Goal: Check status: Check status

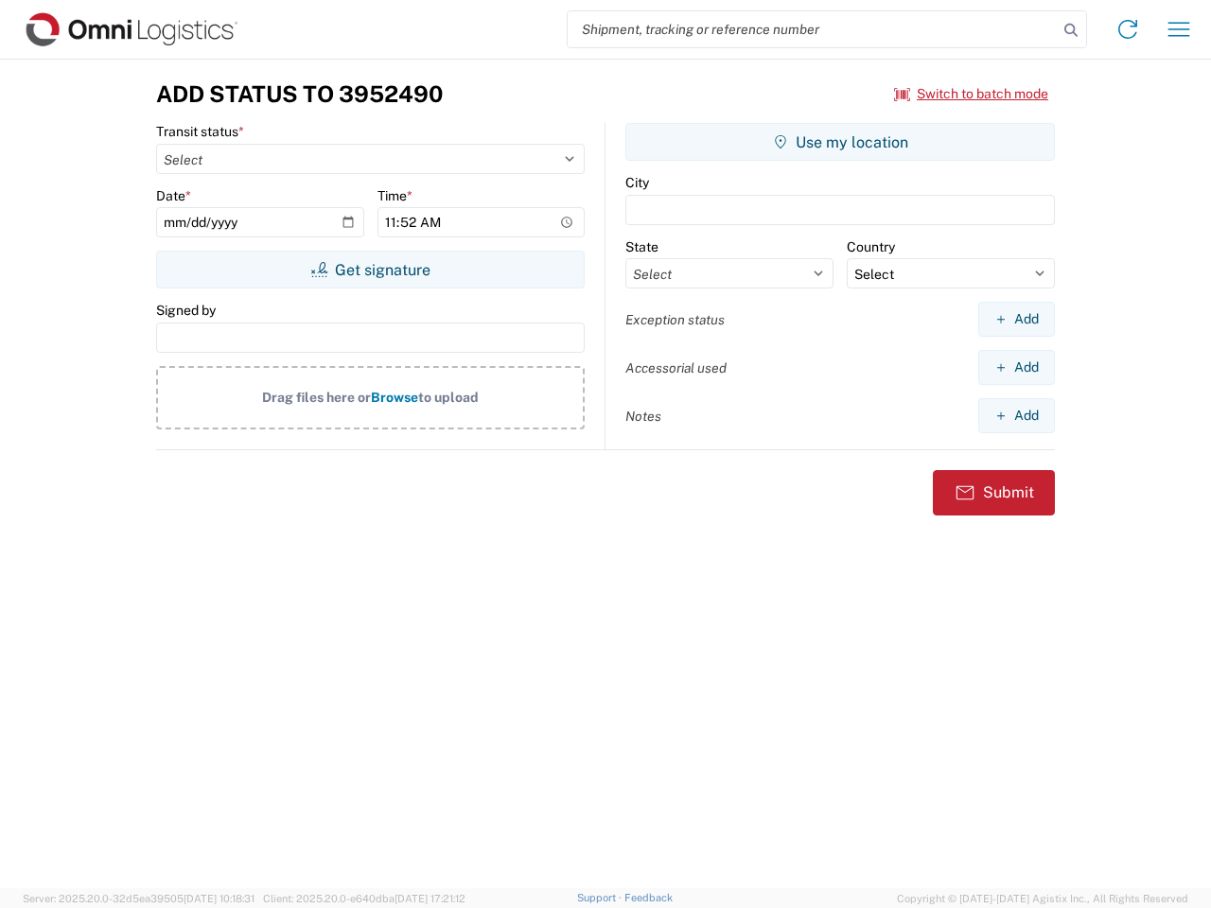
click at [812, 29] on input "search" at bounding box center [812, 29] width 490 height 36
click at [1071, 30] on icon at bounding box center [1070, 30] width 26 height 26
click at [1127, 29] on icon at bounding box center [1127, 29] width 30 height 30
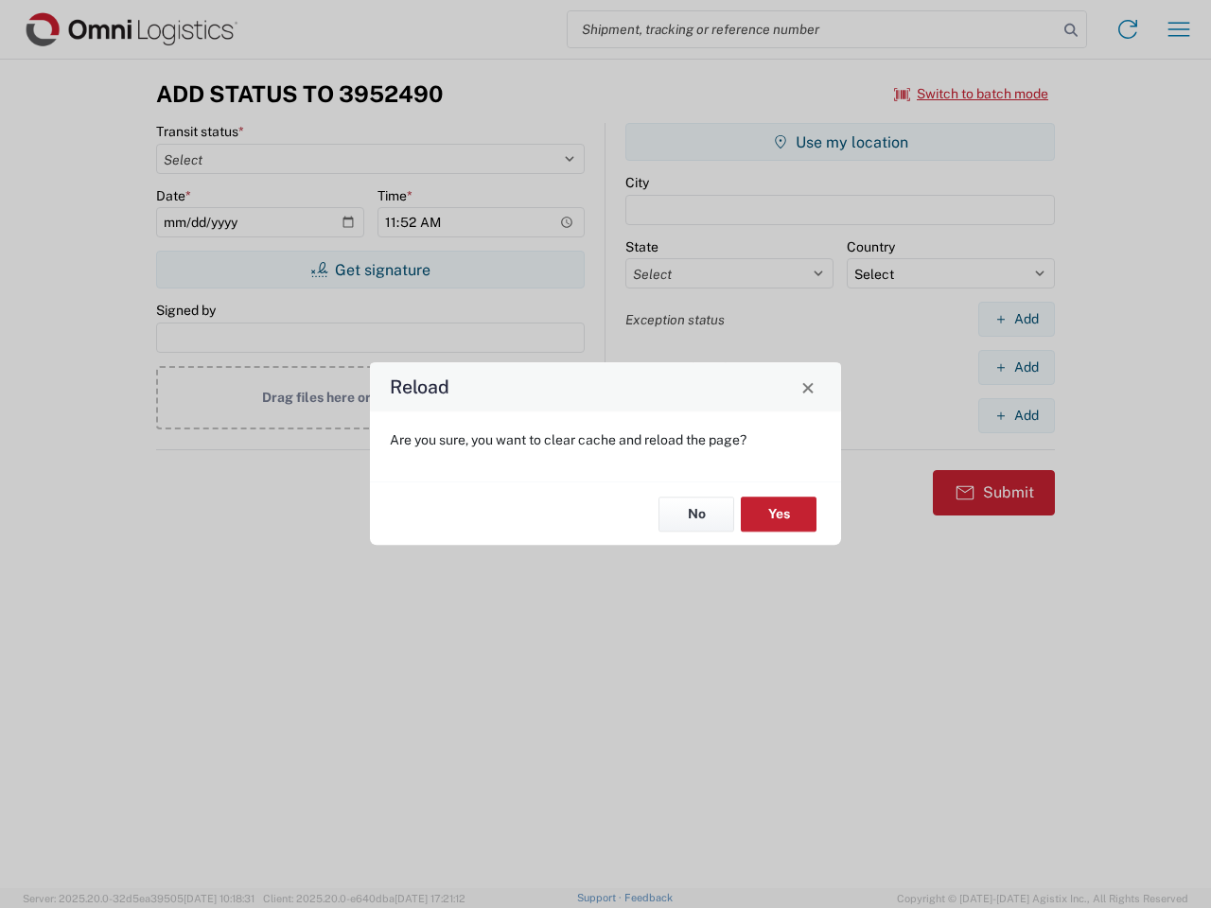
click at [1178, 29] on div "Reload Are you sure, you want to clear cache and reload the page? No Yes" at bounding box center [605, 454] width 1211 height 908
click at [971, 94] on div "Reload Are you sure, you want to clear cache and reload the page? No Yes" at bounding box center [605, 454] width 1211 height 908
click at [370, 270] on div "Reload Are you sure, you want to clear cache and reload the page? No Yes" at bounding box center [605, 454] width 1211 height 908
click at [840, 142] on div "Reload Are you sure, you want to clear cache and reload the page? No Yes" at bounding box center [605, 454] width 1211 height 908
click at [1016, 319] on div "Reload Are you sure, you want to clear cache and reload the page? No Yes" at bounding box center [605, 454] width 1211 height 908
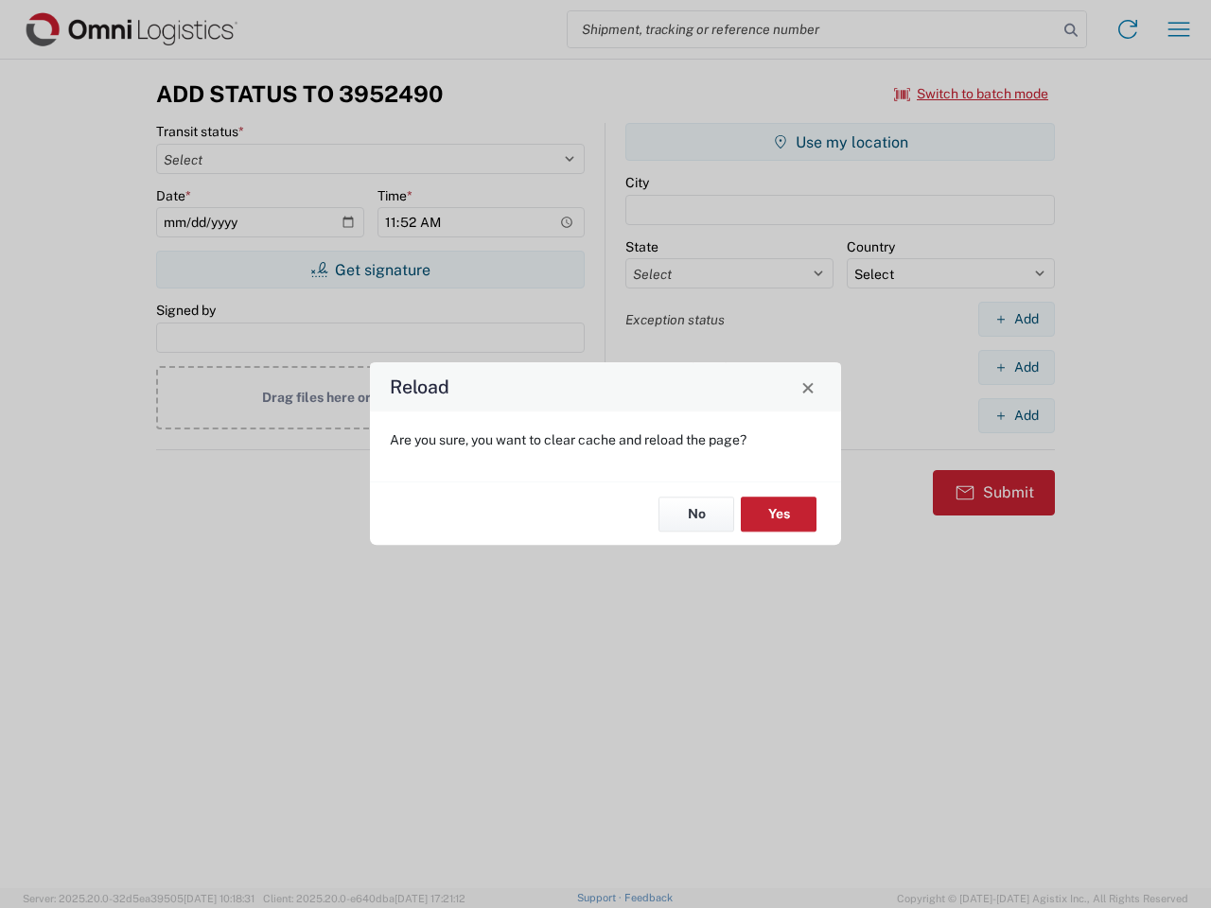
click at [1016, 367] on div "Reload Are you sure, you want to clear cache and reload the page? No Yes" at bounding box center [605, 454] width 1211 height 908
click at [1016, 415] on div "Reload Are you sure, you want to clear cache and reload the page? No Yes" at bounding box center [605, 454] width 1211 height 908
